Goal: Task Accomplishment & Management: Manage account settings

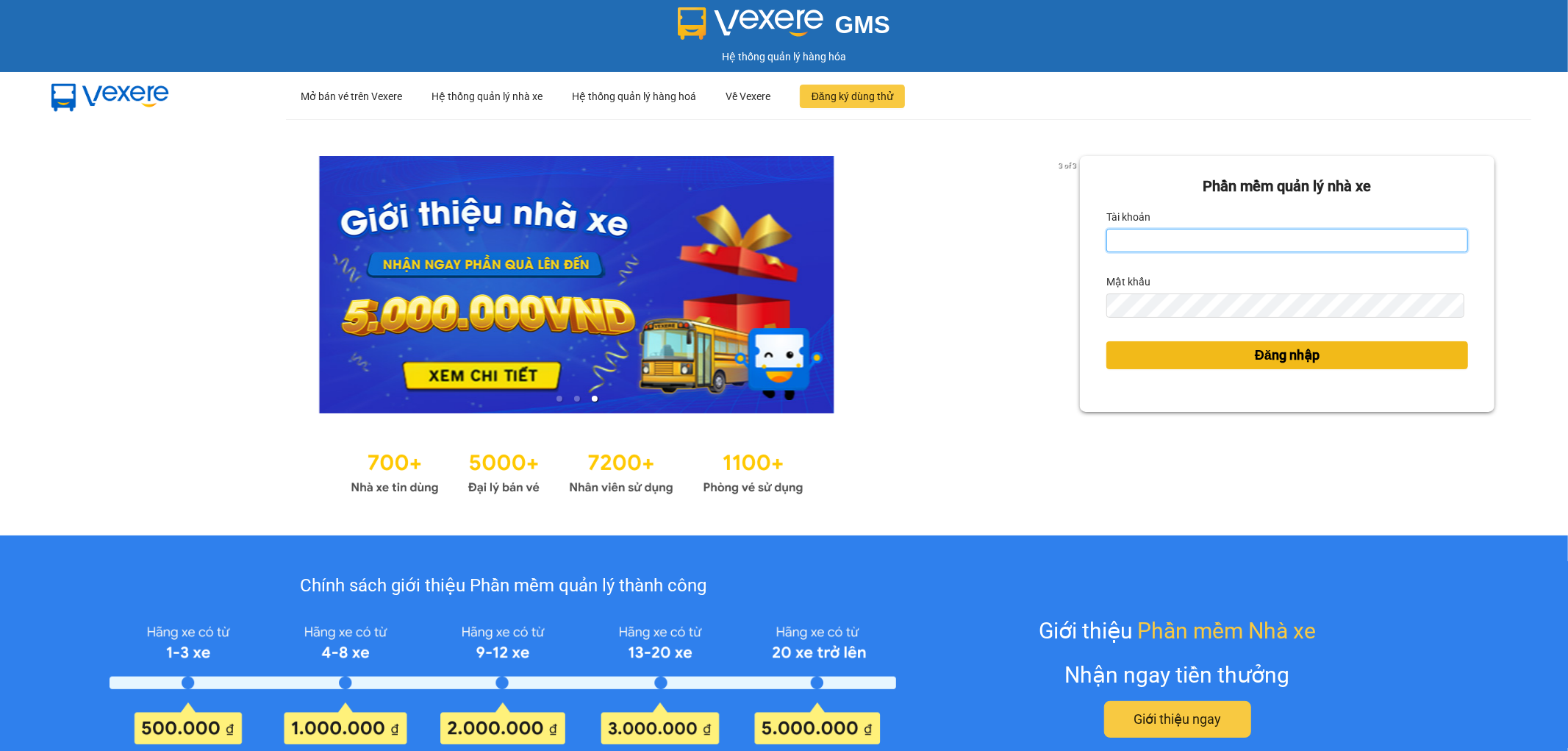
type input "nhi.dalatoi"
click at [1214, 363] on button "Đăng nhập" at bounding box center [1287, 354] width 362 height 28
